Goal: Information Seeking & Learning: Learn about a topic

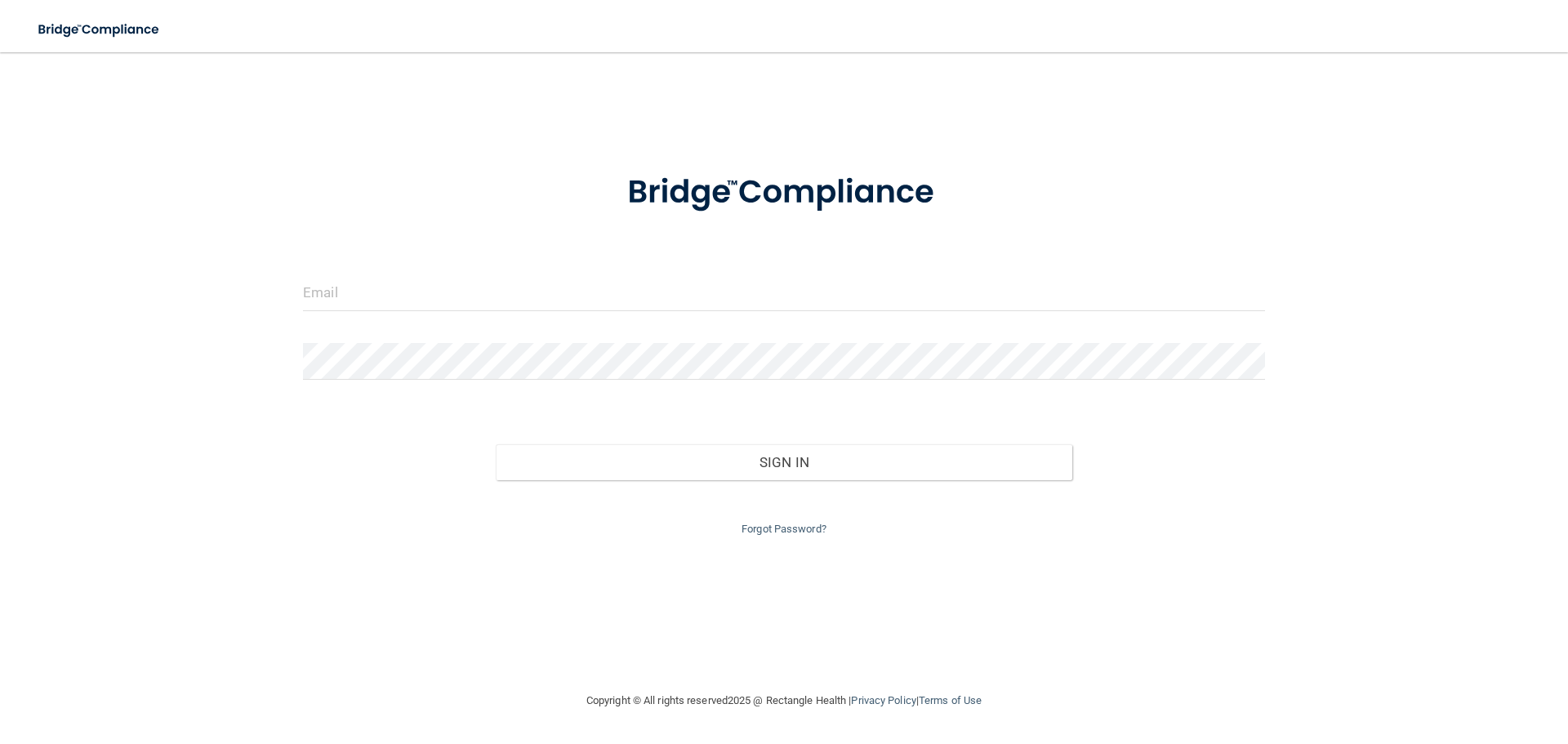
click at [453, 311] on div at bounding box center [784, 299] width 986 height 49
click at [463, 293] on input "email" at bounding box center [784, 293] width 962 height 37
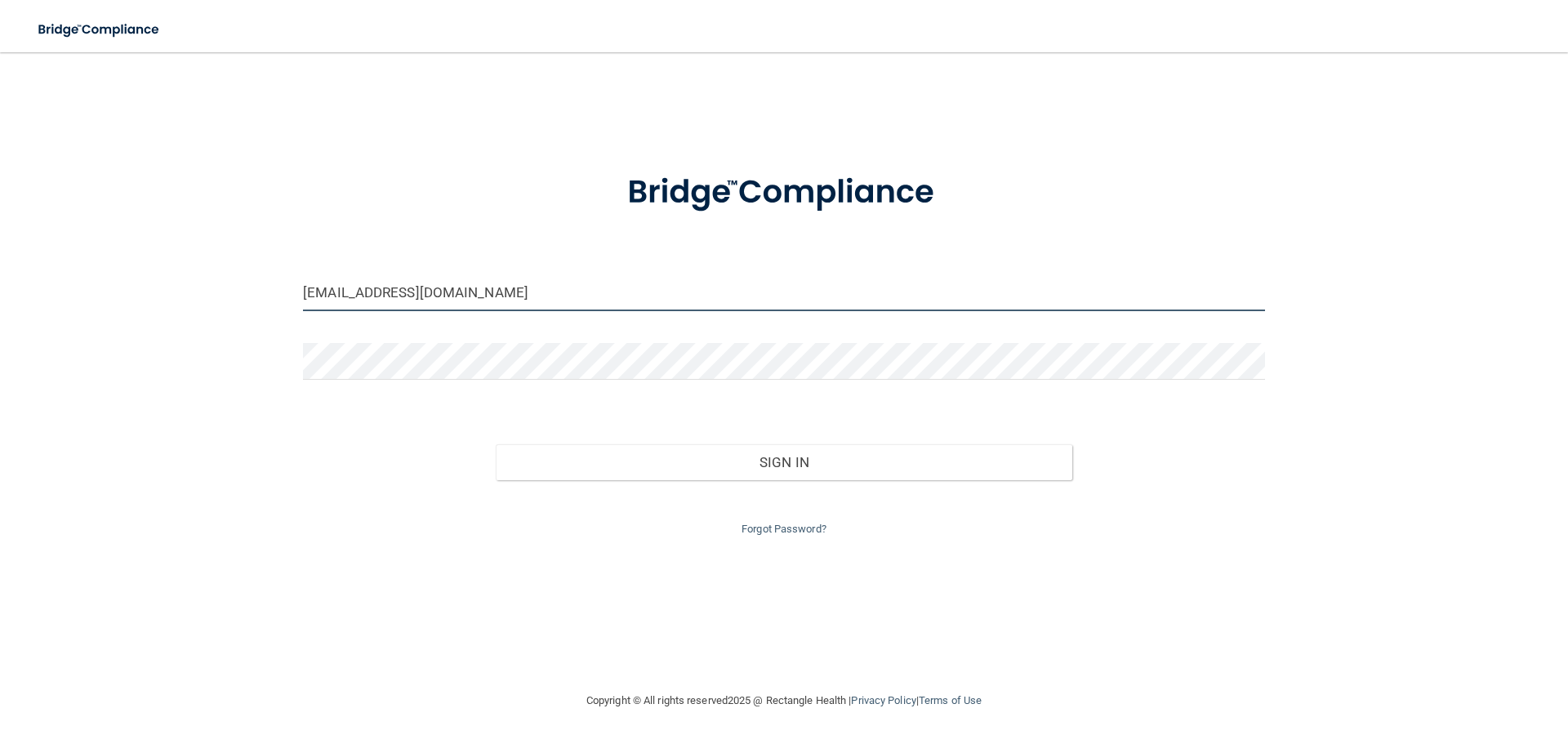
type input "[EMAIL_ADDRESS][DOMAIN_NAME]"
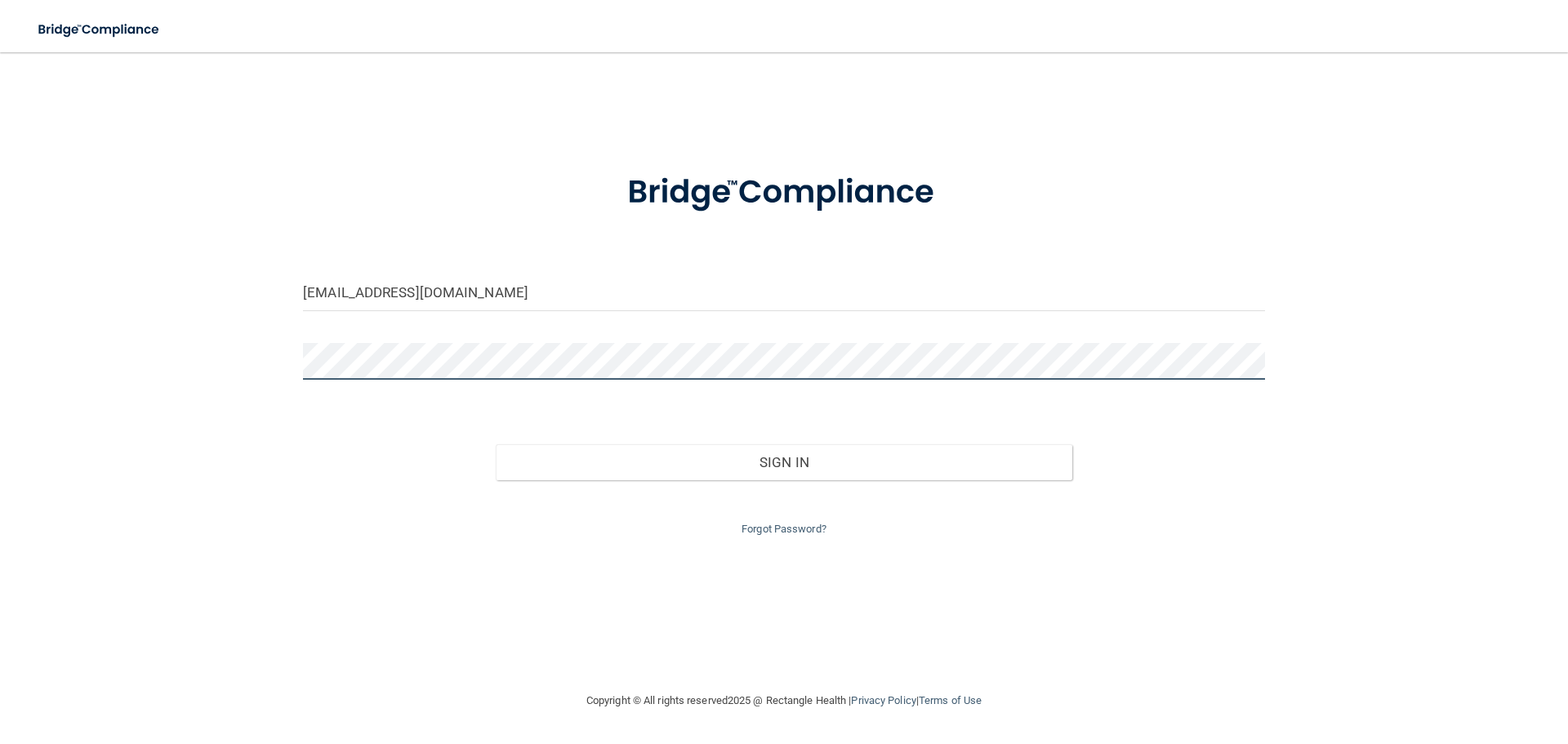
click at [496, 444] on button "Sign In" at bounding box center [784, 462] width 577 height 36
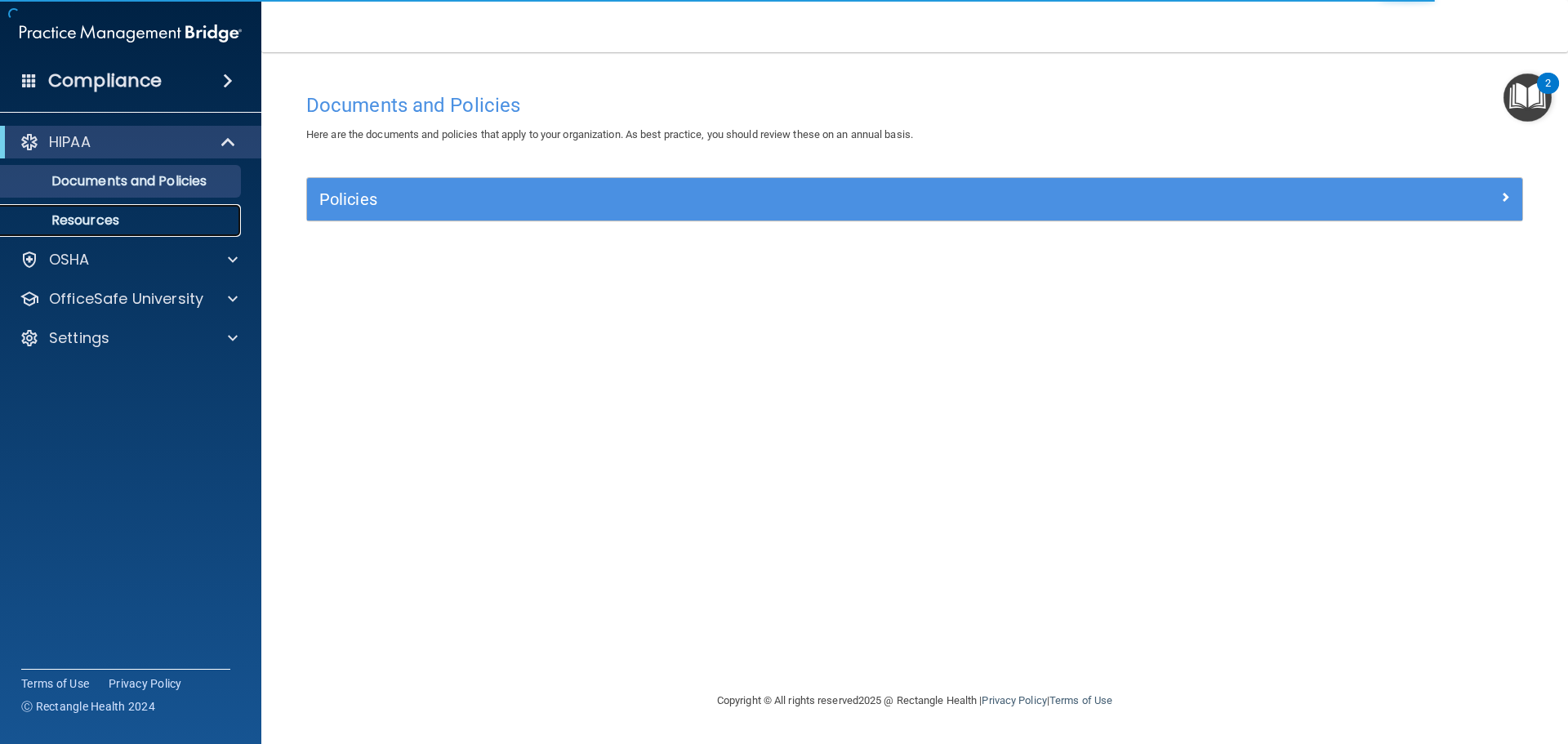
click at [169, 229] on link "Resources" at bounding box center [112, 220] width 257 height 32
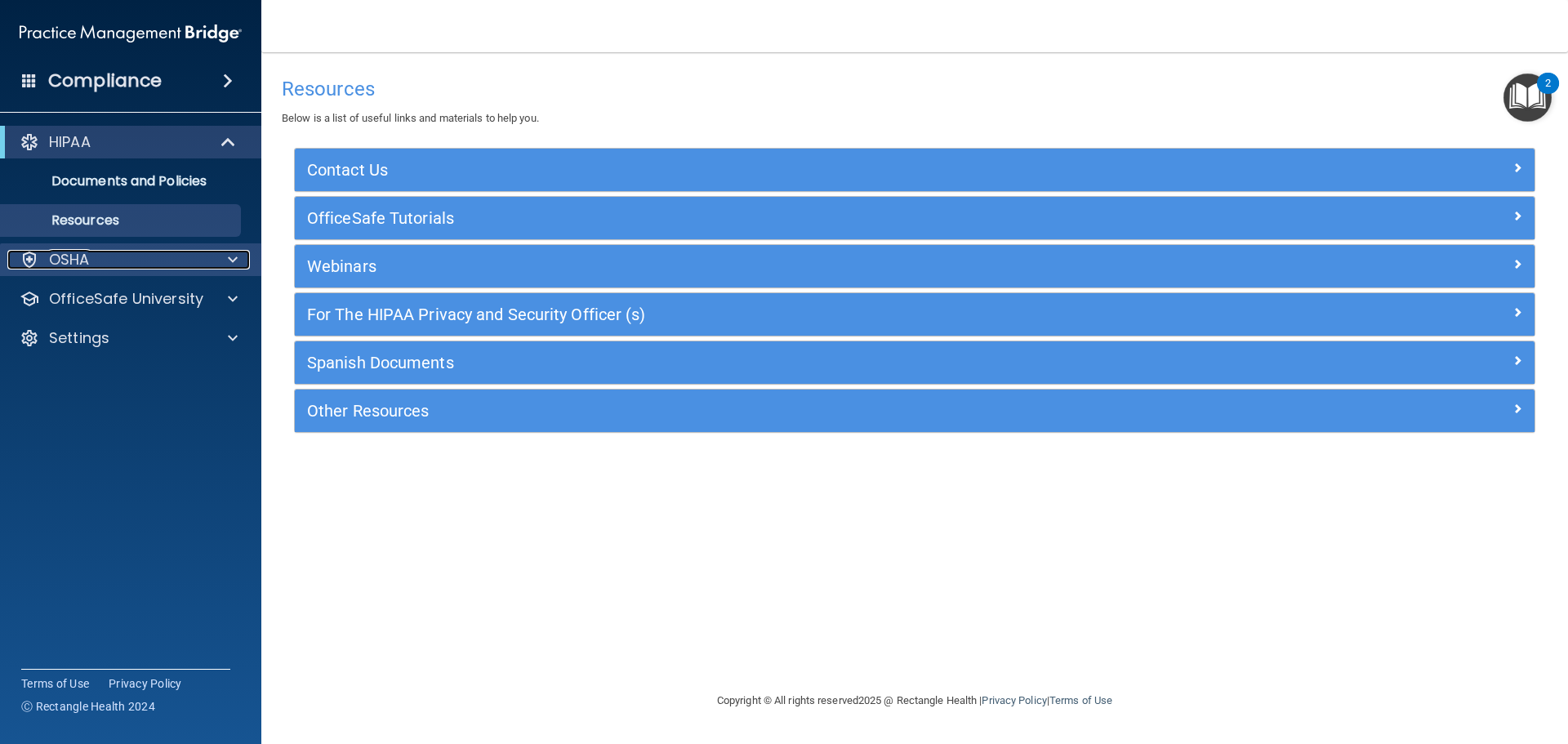
click at [164, 259] on div "OSHA" at bounding box center [108, 259] width 203 height 19
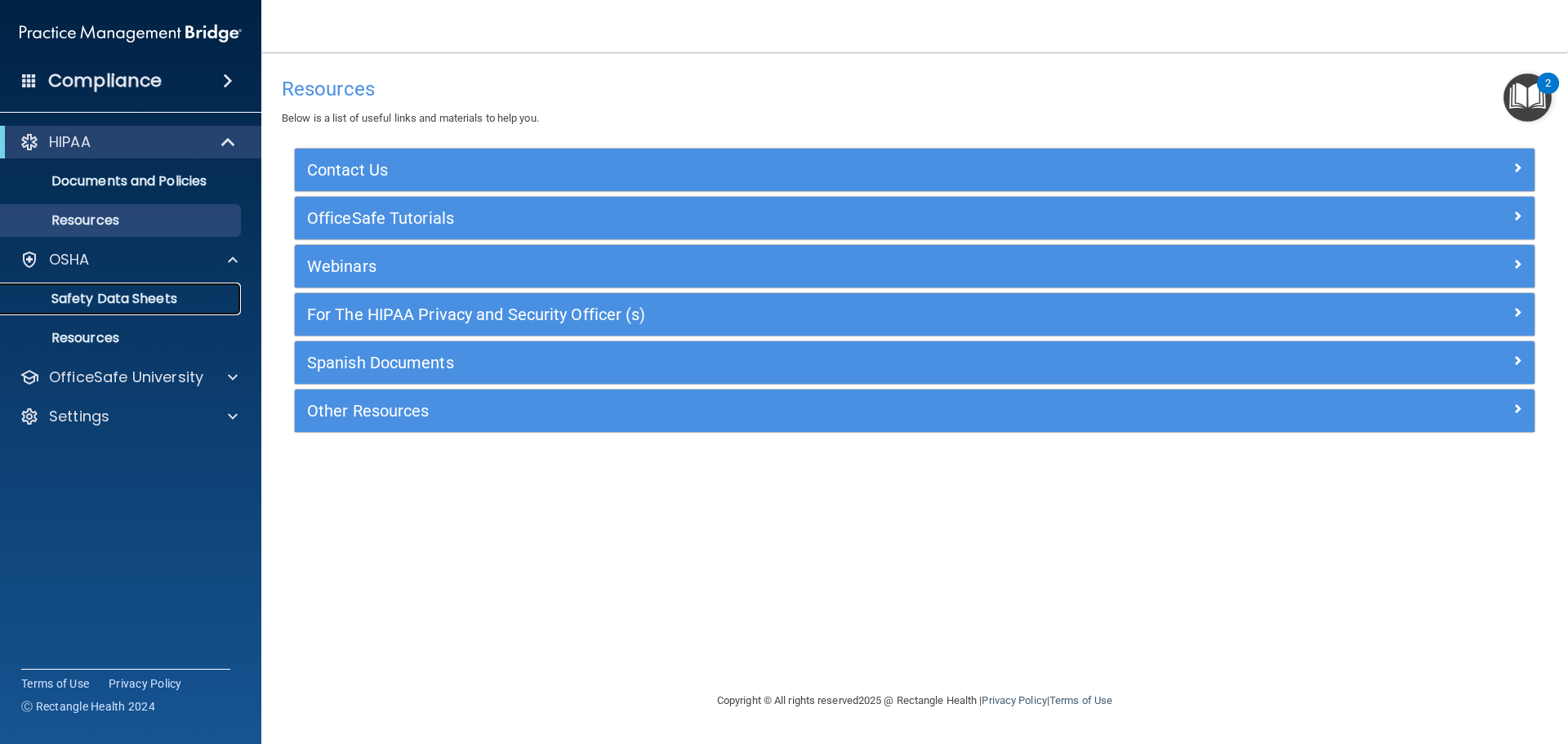
click at [176, 301] on p "Safety Data Sheets" at bounding box center [121, 299] width 223 height 17
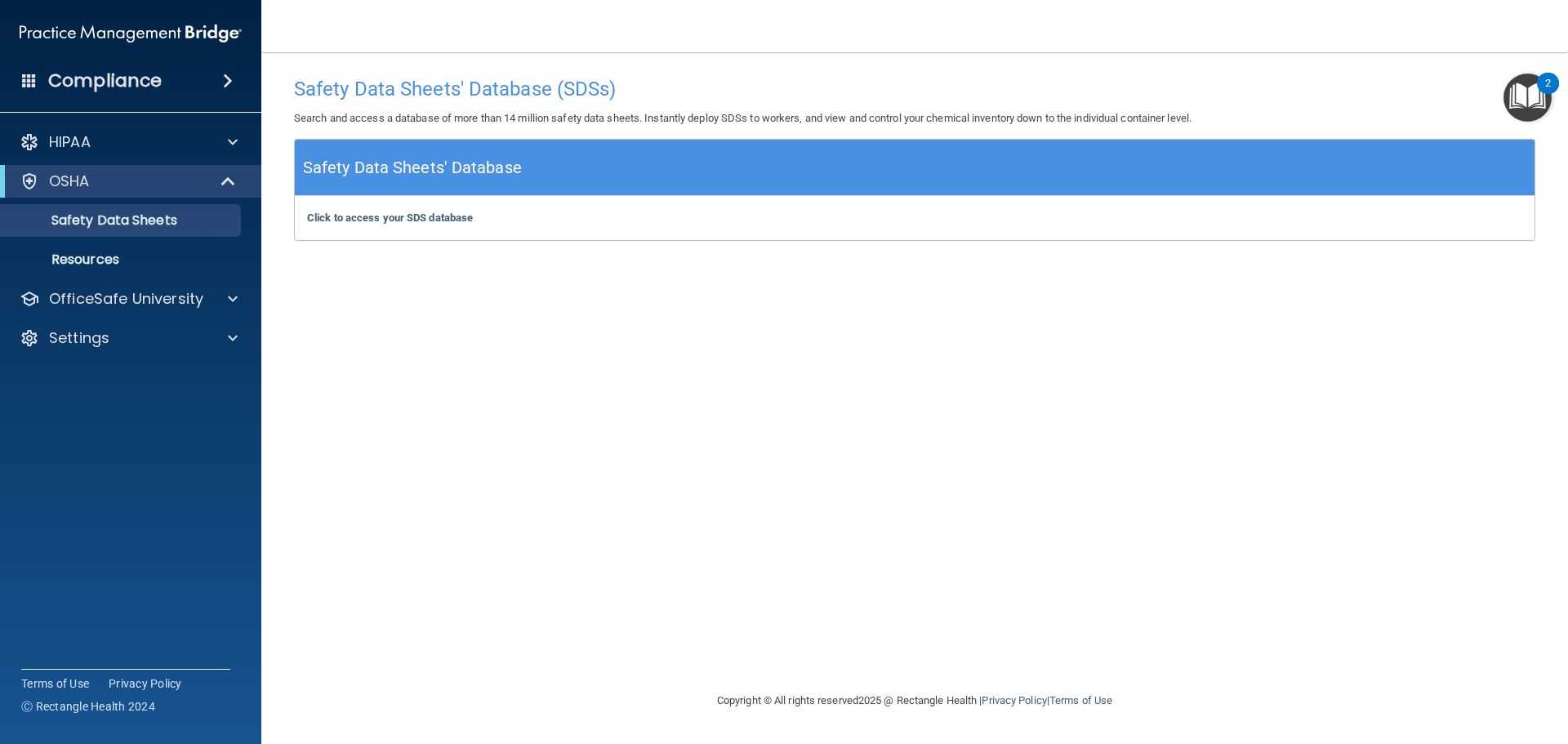
click at [500, 196] on div "Click to access your SDS database Click to access your SDS database" at bounding box center [915, 218] width 1240 height 44
click at [398, 219] on b "Click to access your SDS database" at bounding box center [389, 217] width 166 height 12
click at [184, 296] on p "OfficeSafe University" at bounding box center [126, 298] width 154 height 19
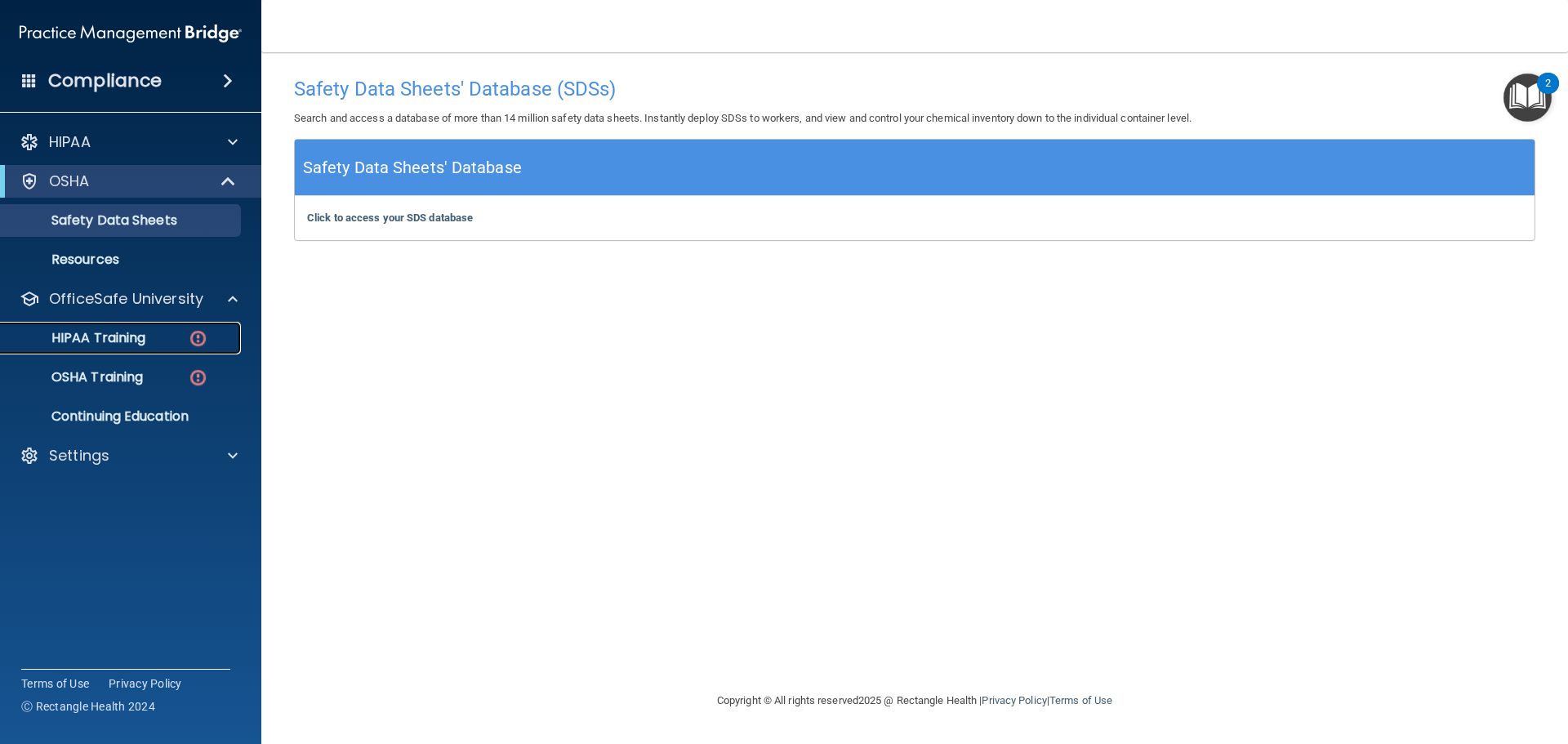
click at [178, 344] on div "HIPAA Training" at bounding box center [121, 339] width 223 height 17
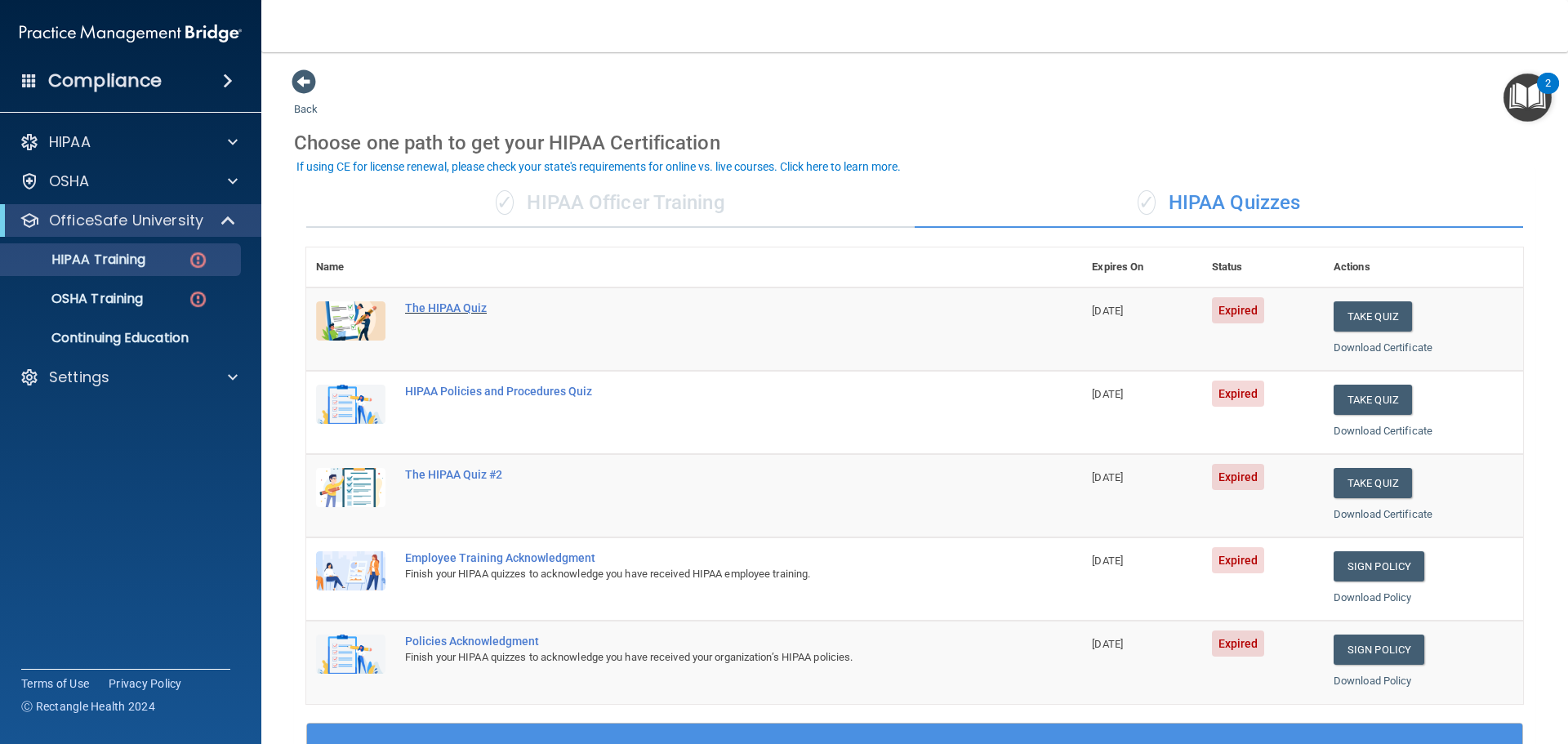
click at [469, 311] on div "The HIPAA Quiz" at bounding box center [702, 308] width 595 height 13
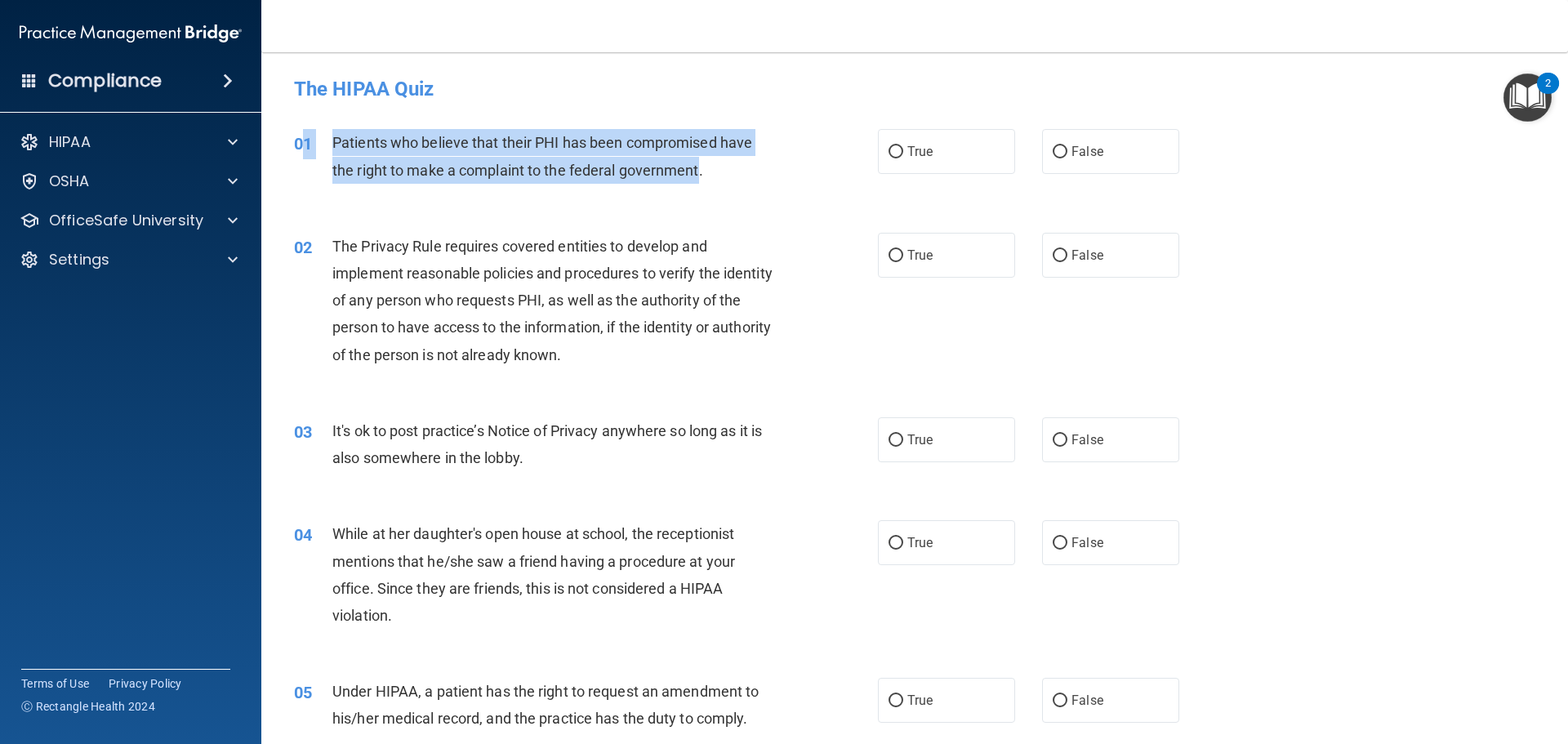
drag, startPoint x: 699, startPoint y: 172, endPoint x: 302, endPoint y: 142, distance: 398.1
click at [302, 142] on div "01 Patients who believe that their PHI has been compromised have the right to m…" at bounding box center [586, 159] width 633 height 62
click at [184, 143] on div "HIPAA" at bounding box center [108, 142] width 203 height 19
click at [176, 196] on link "Documents and Policies" at bounding box center [112, 180] width 257 height 32
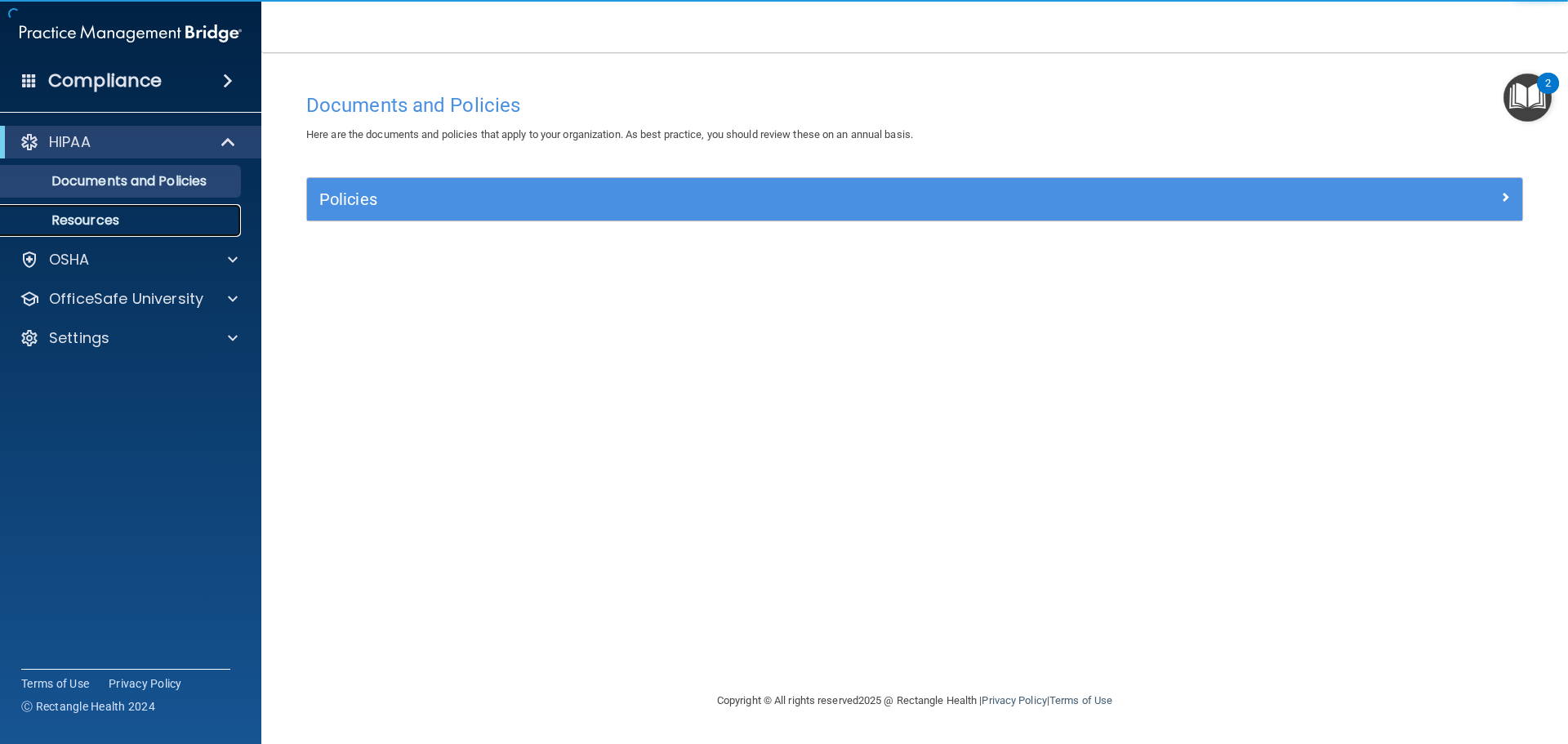
click at [167, 213] on p "Resources" at bounding box center [121, 220] width 223 height 17
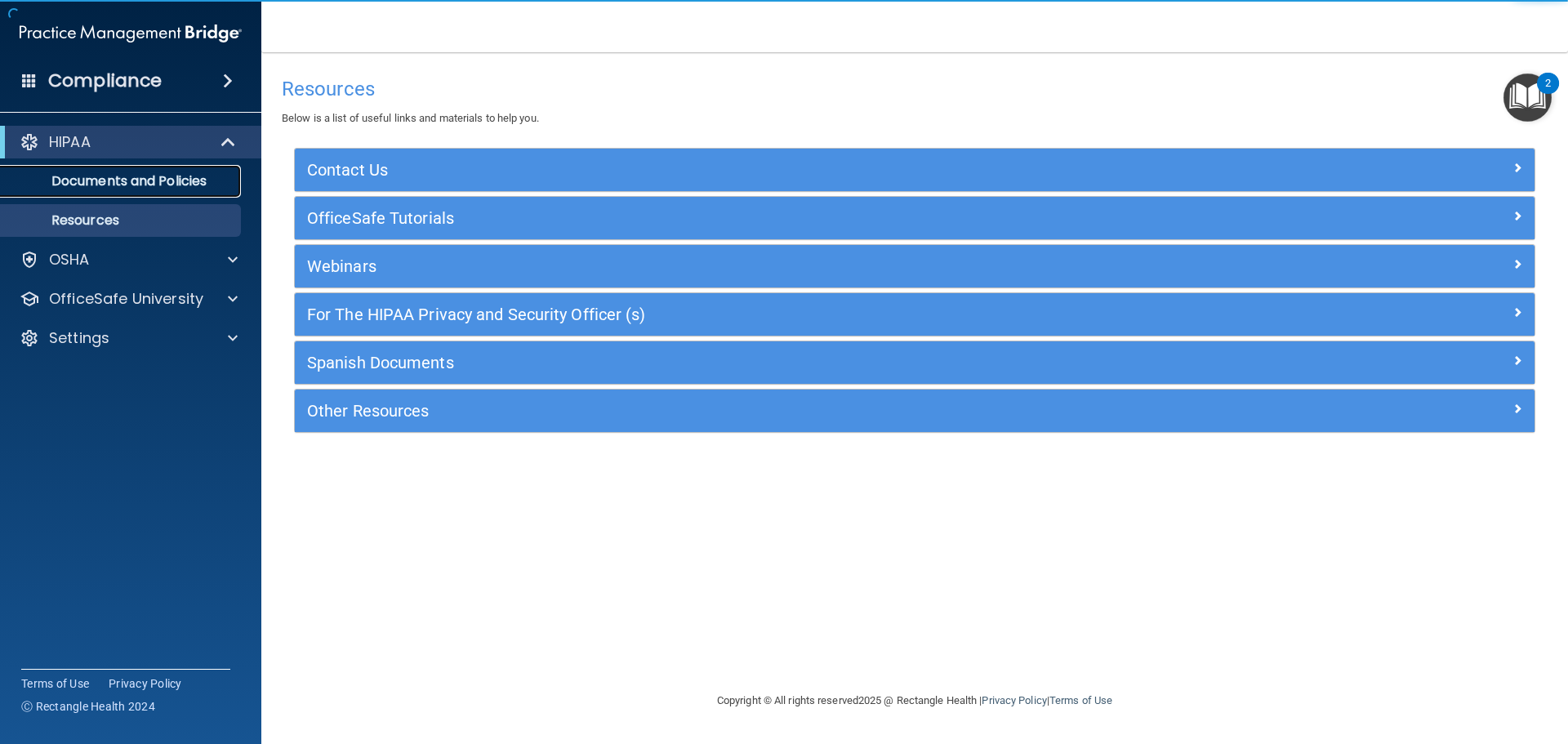
click at [204, 178] on p "Documents and Policies" at bounding box center [121, 181] width 223 height 17
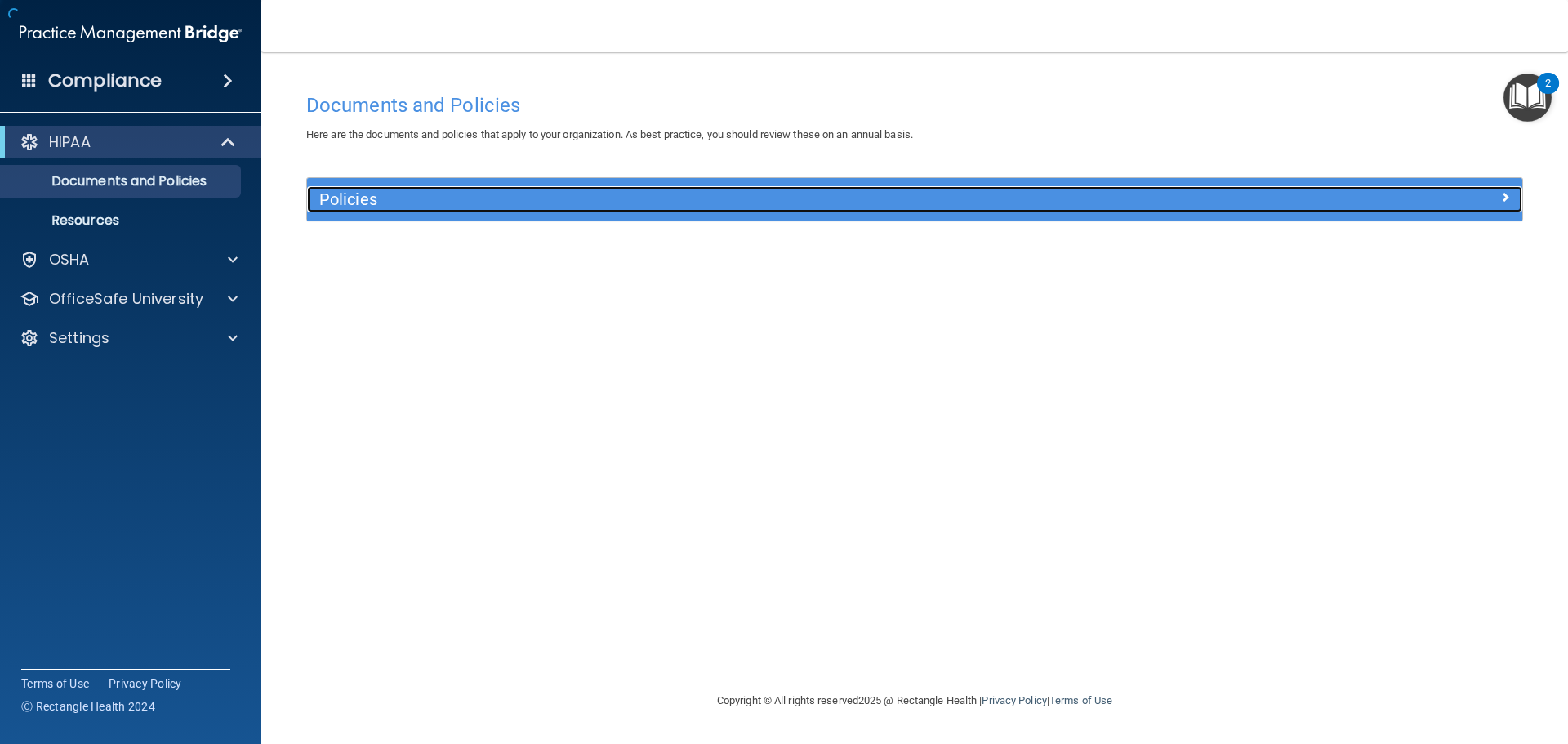
click at [417, 199] on h5 "Policies" at bounding box center [762, 199] width 887 height 18
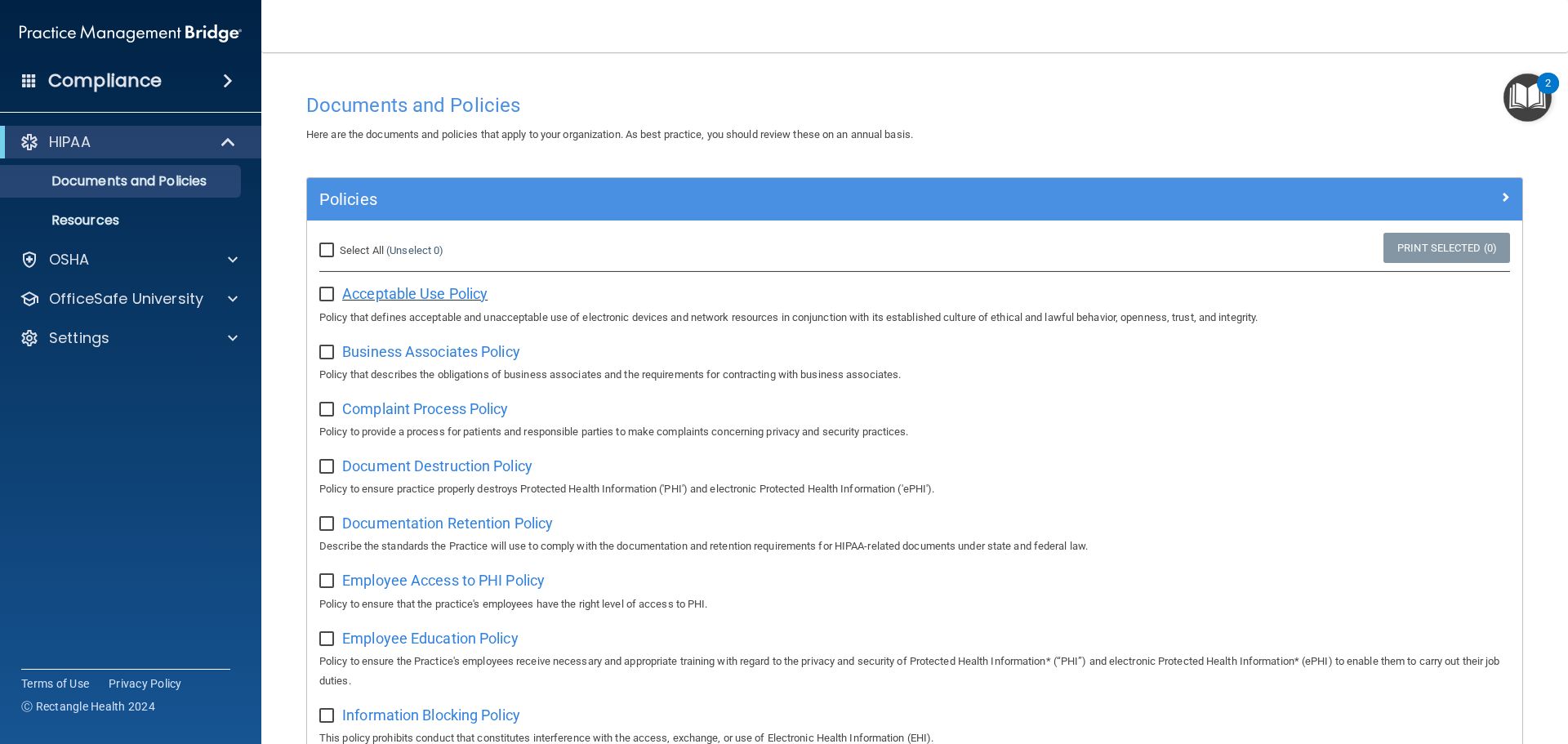
click at [438, 290] on span "Acceptable Use Policy" at bounding box center [414, 293] width 145 height 18
click at [110, 296] on p "OfficeSafe University" at bounding box center [126, 298] width 154 height 19
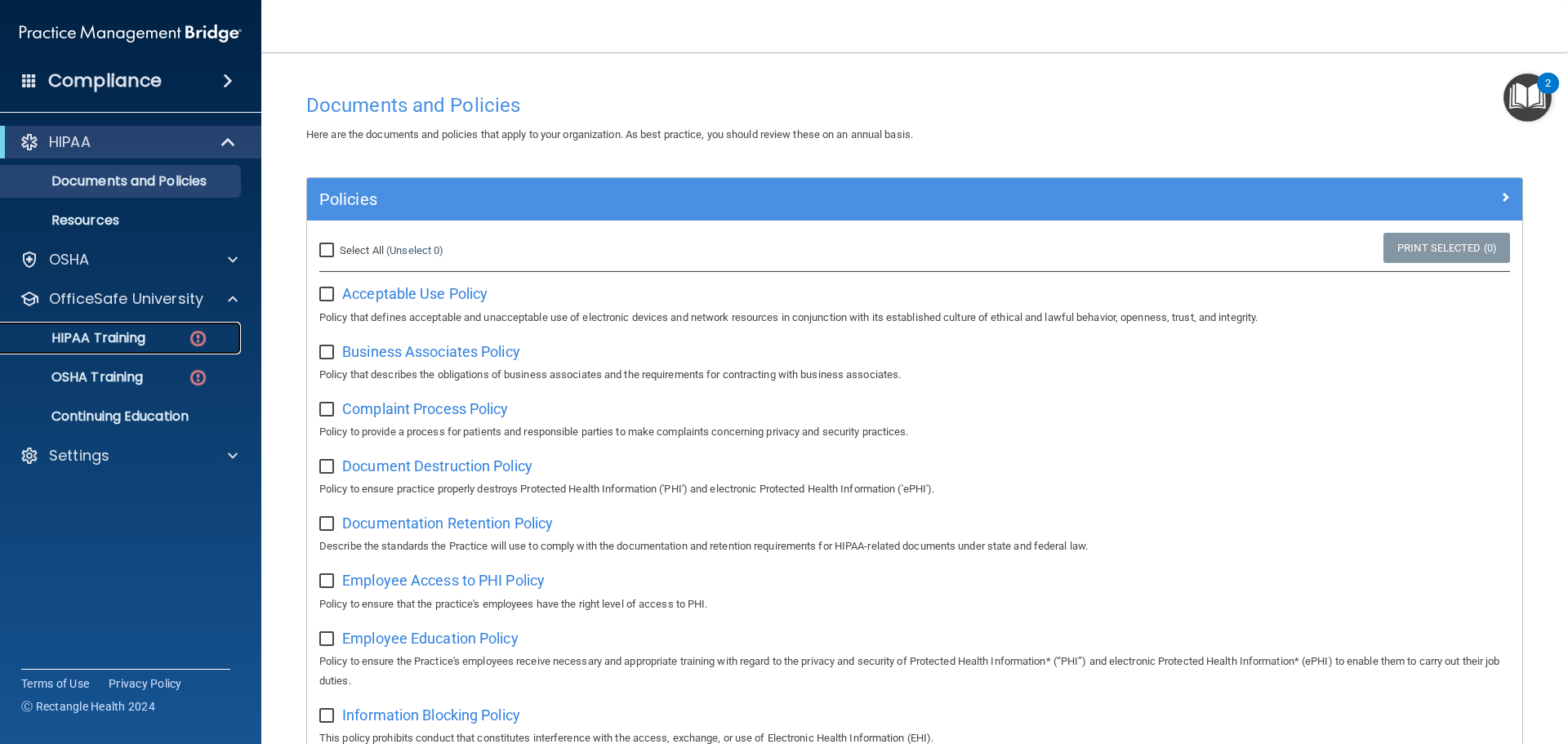
click at [179, 352] on link "HIPAA Training" at bounding box center [112, 338] width 257 height 32
